Goal: Find specific page/section: Find specific page/section

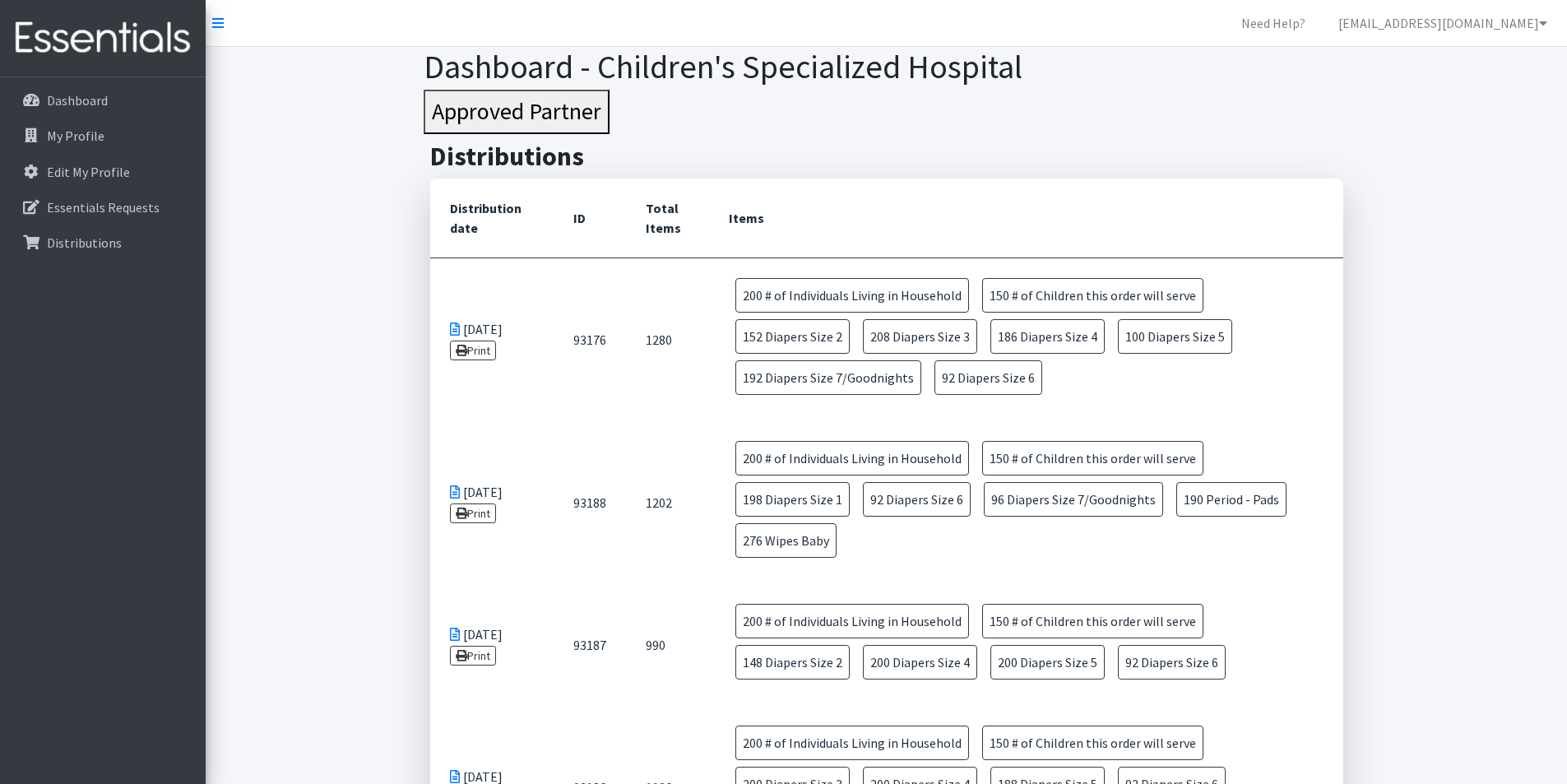
click at [204, 360] on div "Dashboard My Profile Edit My Profile Essentials Requests Distributions" at bounding box center [103, 446] width 206 height 737
click at [136, 378] on div "Dashboard My Profile Edit My Profile Essentials Requests Distributions" at bounding box center [103, 446] width 206 height 737
click at [90, 247] on p "Distributions" at bounding box center [85, 243] width 75 height 16
click at [89, 206] on p "Essentials Requests" at bounding box center [104, 207] width 113 height 16
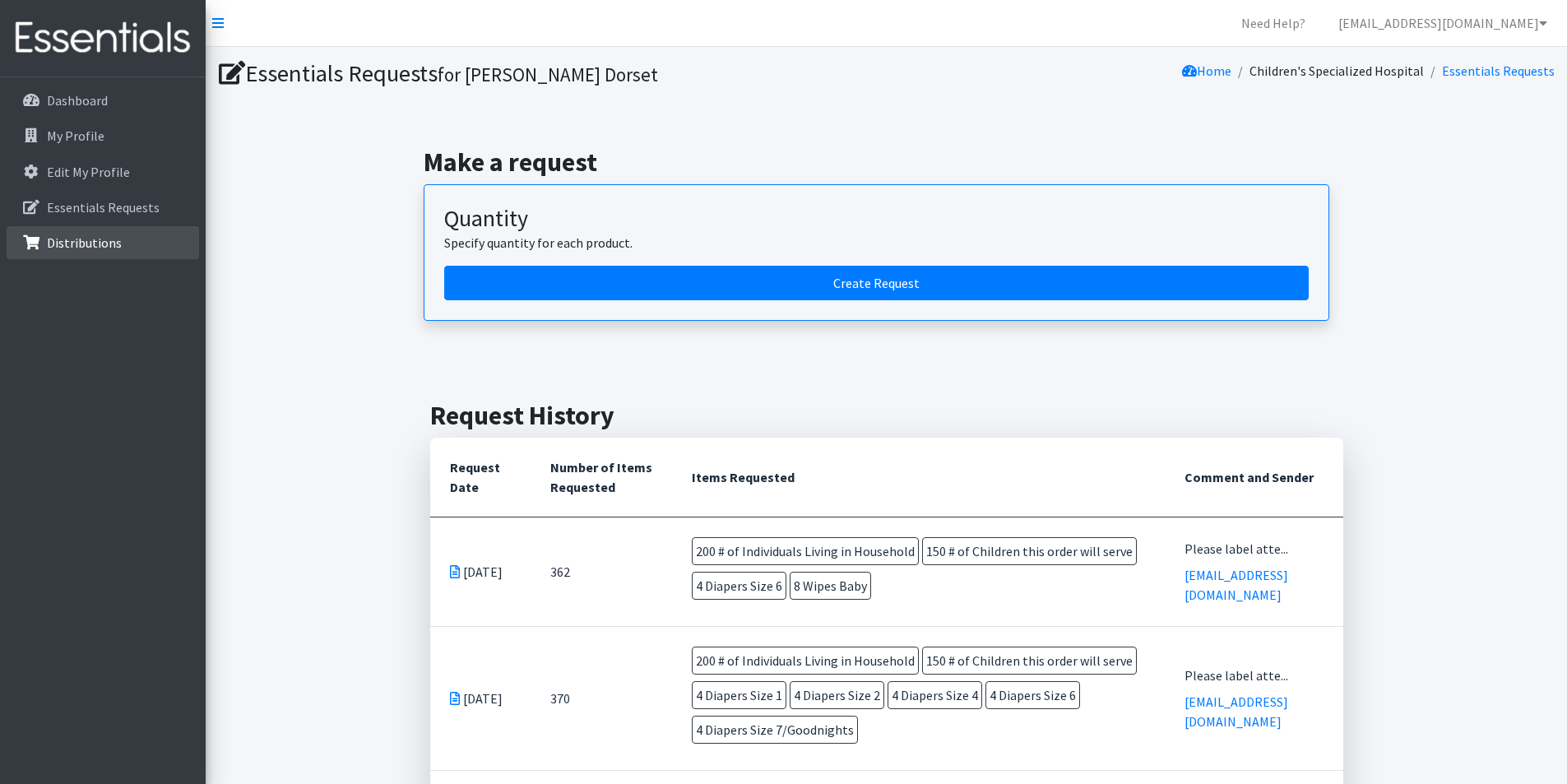
click at [112, 251] on link "Distributions" at bounding box center [103, 243] width 193 height 33
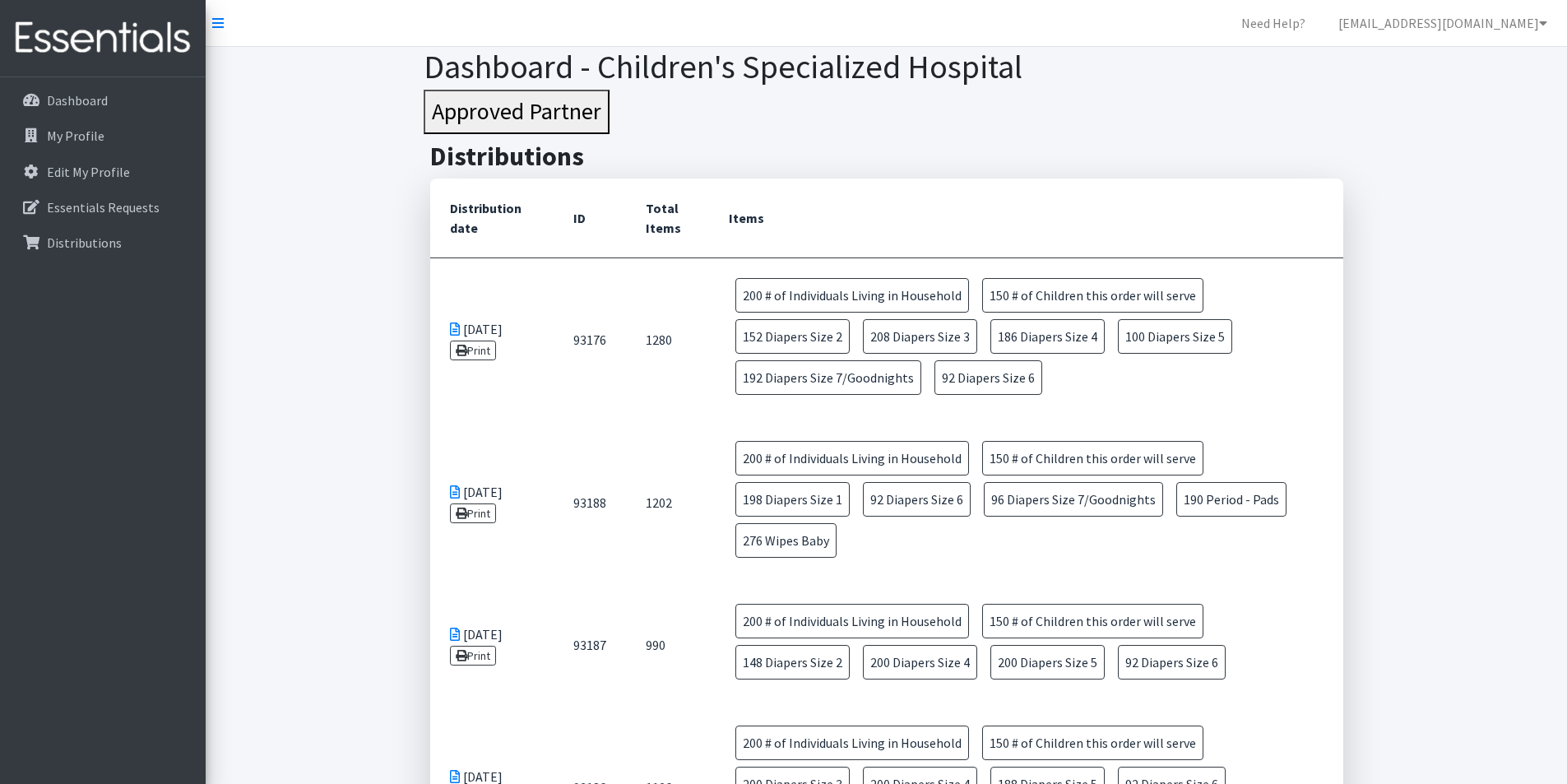
click at [511, 116] on button "Approved Partner" at bounding box center [517, 112] width 186 height 45
